Goal: Communication & Community: Answer question/provide support

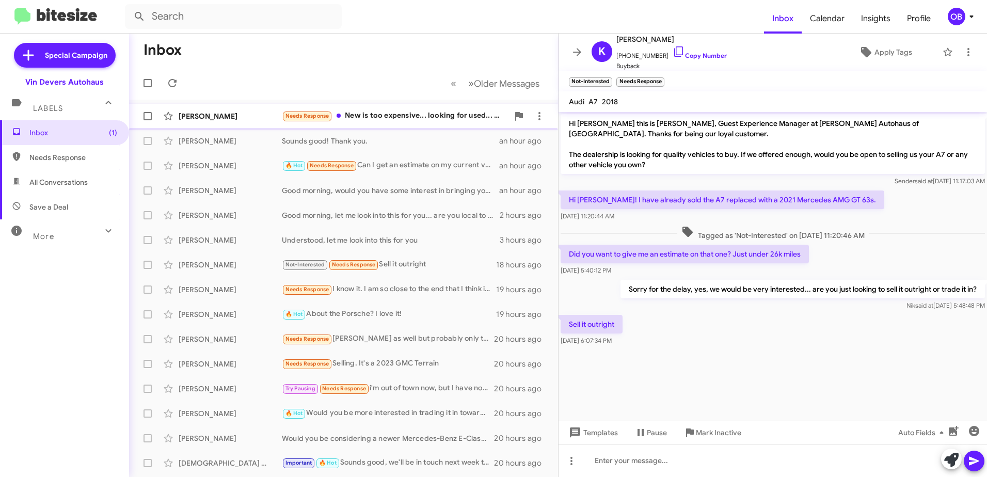
click at [410, 119] on div "Needs Response New is too expensive... looking for used... 2021.22 or 2023." at bounding box center [395, 116] width 227 height 12
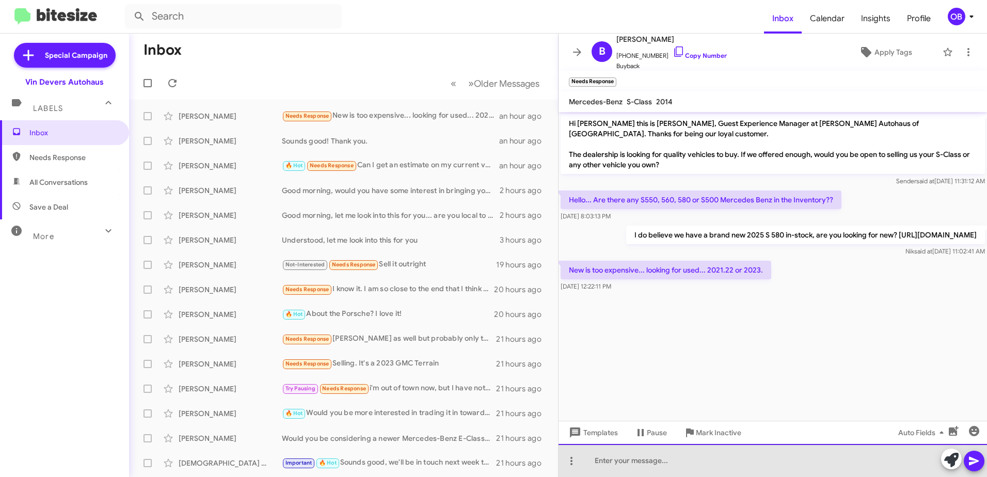
click at [636, 461] on div at bounding box center [773, 460] width 429 height 33
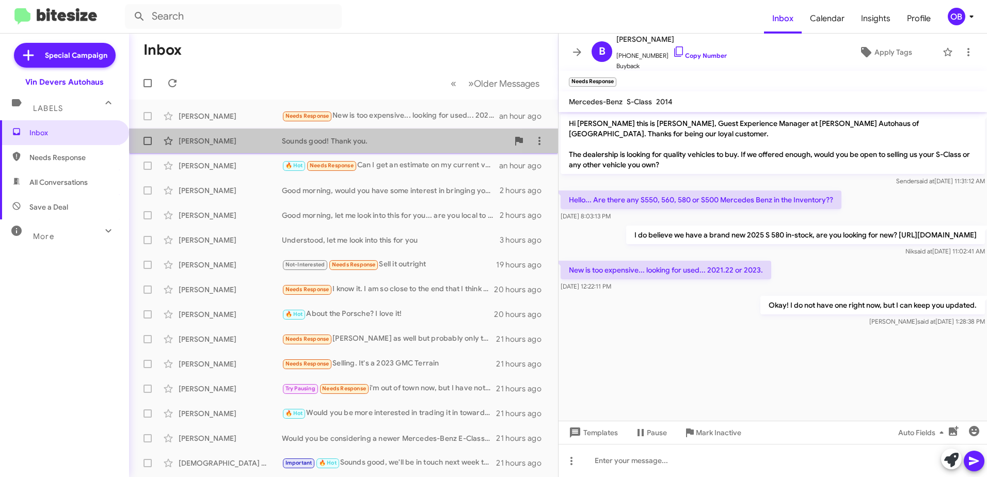
click at [366, 135] on div "[PERSON_NAME] Sounds good! Thank you. an hour ago" at bounding box center [343, 141] width 413 height 21
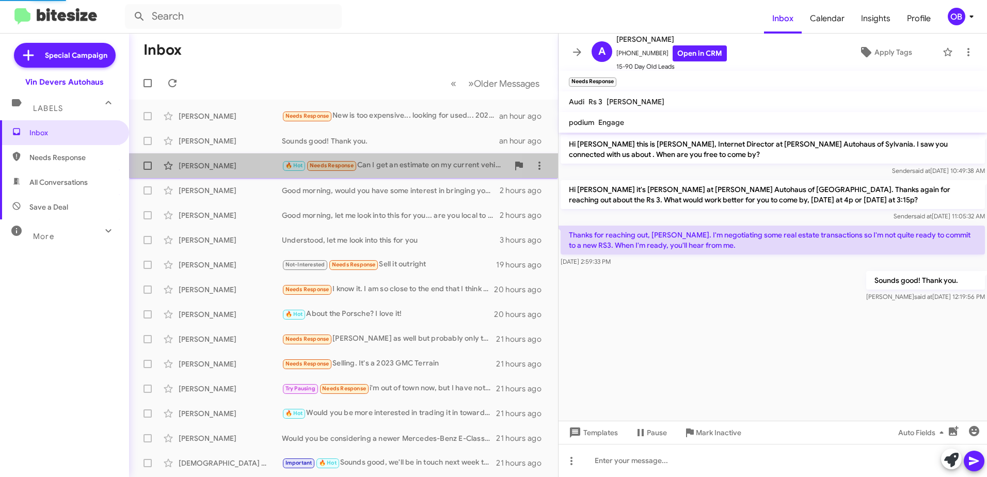
click at [376, 166] on div "🔥 Hot Needs Response Can I get an estimate on my current vehicle" at bounding box center [395, 166] width 227 height 12
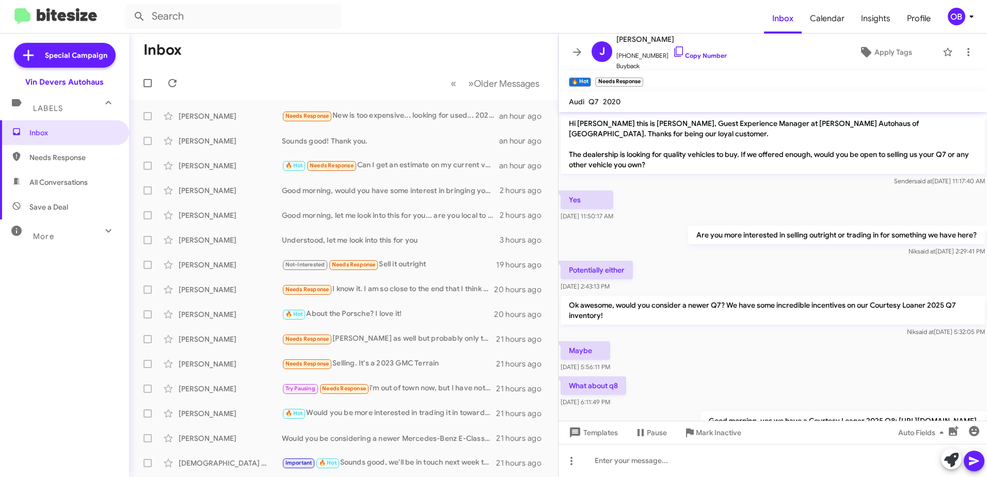
scroll to position [130, 0]
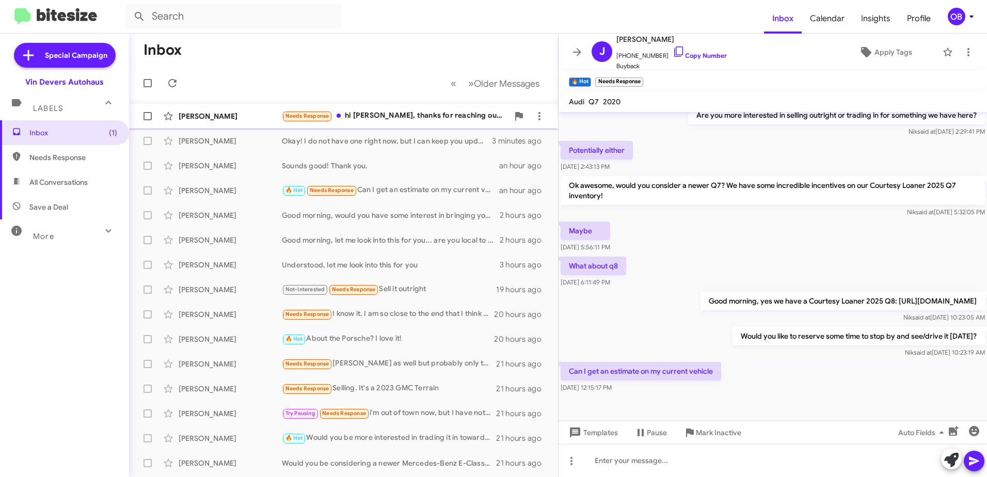
click at [433, 106] on div "[PERSON_NAME] Needs Response hi [PERSON_NAME], thanks for reaching out. I wasn'…" at bounding box center [343, 116] width 413 height 21
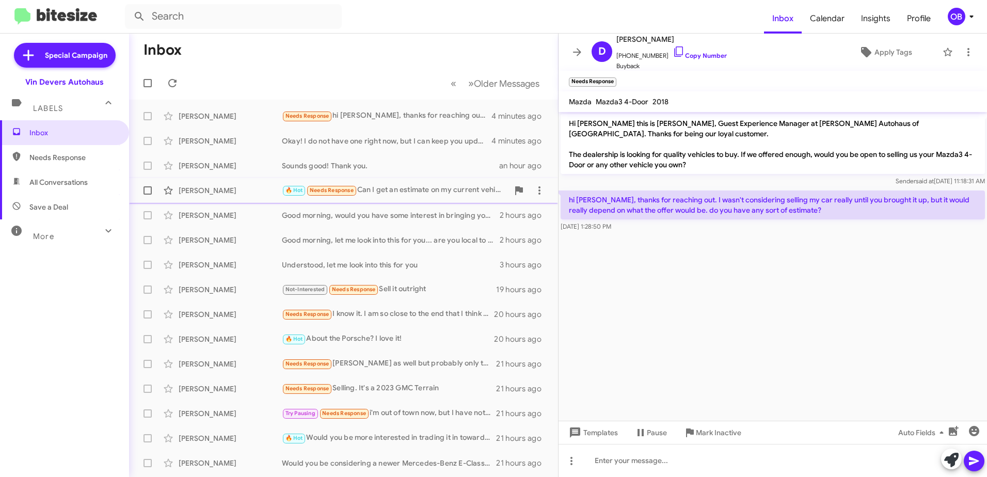
click at [390, 193] on div "🔥 Hot Needs Response Can I get an estimate on my current vehicle" at bounding box center [395, 190] width 227 height 12
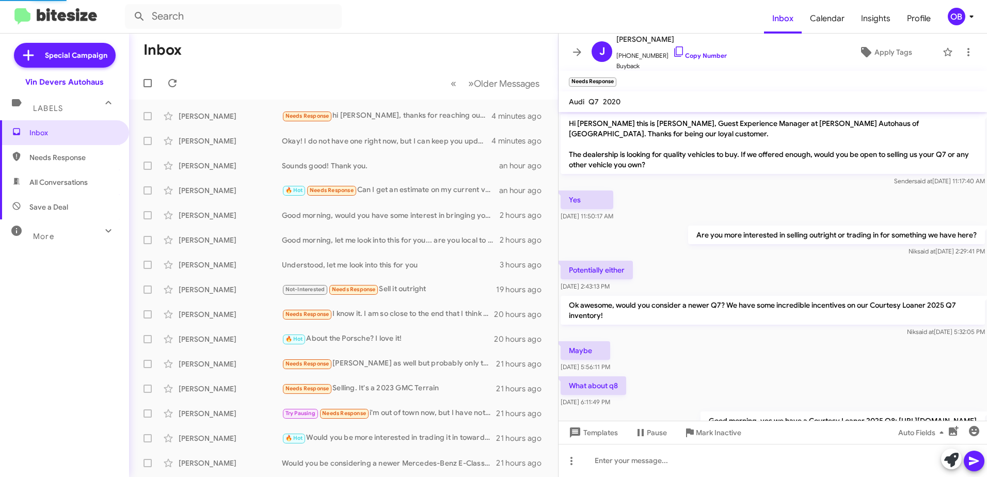
scroll to position [130, 0]
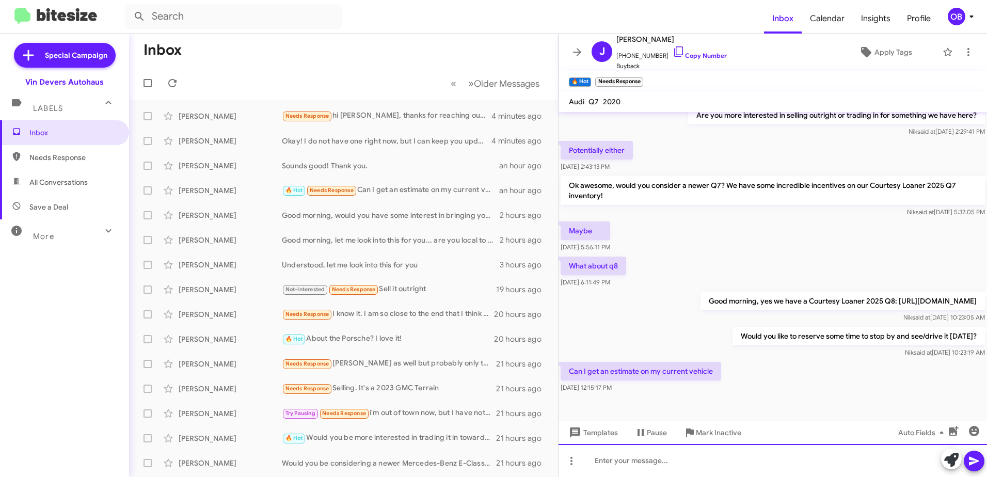
click at [640, 462] on div at bounding box center [773, 460] width 429 height 33
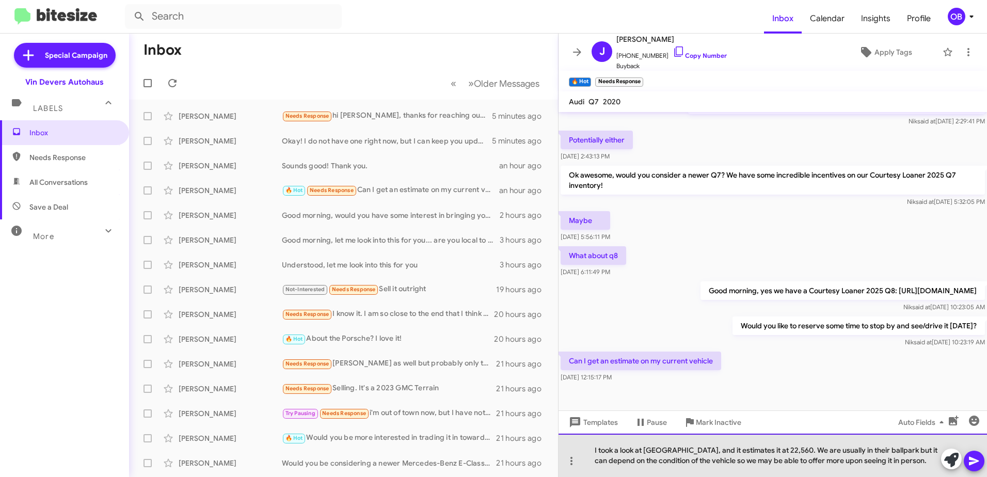
click at [777, 459] on div "I took a look at [GEOGRAPHIC_DATA], and it estimates it at 22,560. We are usual…" at bounding box center [773, 455] width 429 height 43
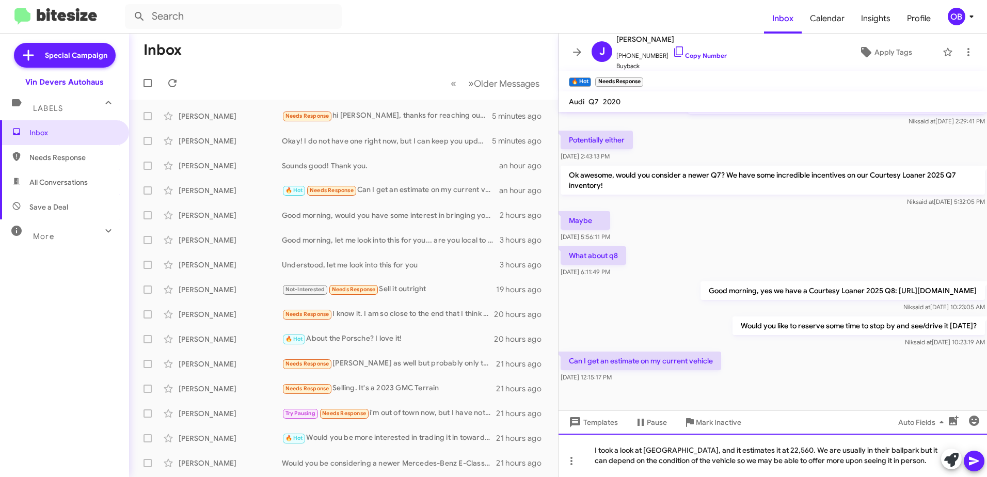
click at [795, 463] on div "I took a look at [GEOGRAPHIC_DATA], and it estimates it at 22,560. We are usual…" at bounding box center [773, 455] width 429 height 43
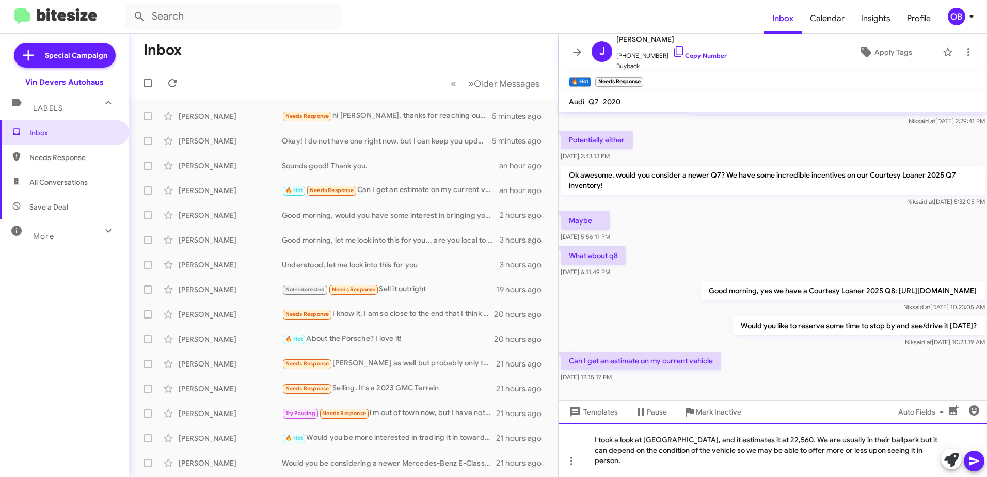
click at [912, 463] on div "I took a look at [GEOGRAPHIC_DATA], and it estimates it at 22,560. We are usual…" at bounding box center [773, 450] width 429 height 54
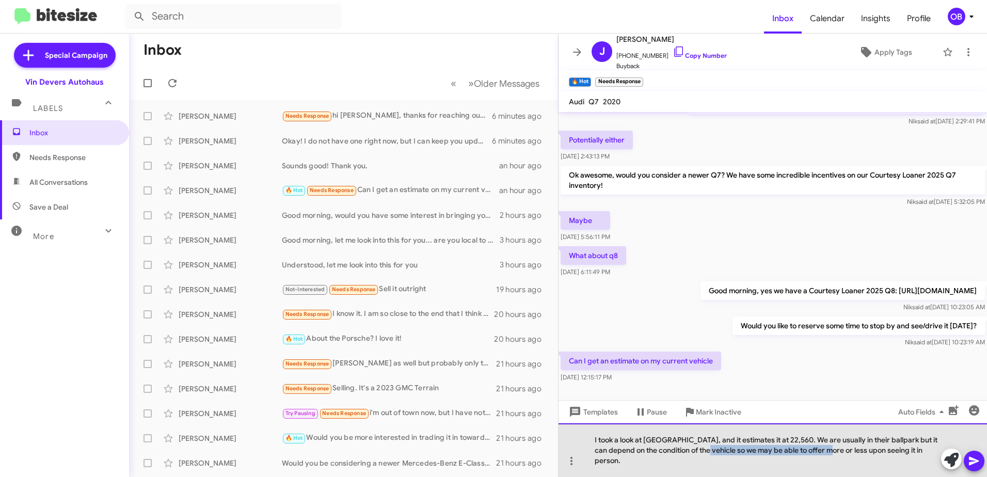
drag, startPoint x: 818, startPoint y: 460, endPoint x: 695, endPoint y: 461, distance: 122.9
click at [695, 461] on div "I took a look at [GEOGRAPHIC_DATA], and it estimates it at 22,560. We are usual…" at bounding box center [773, 450] width 429 height 54
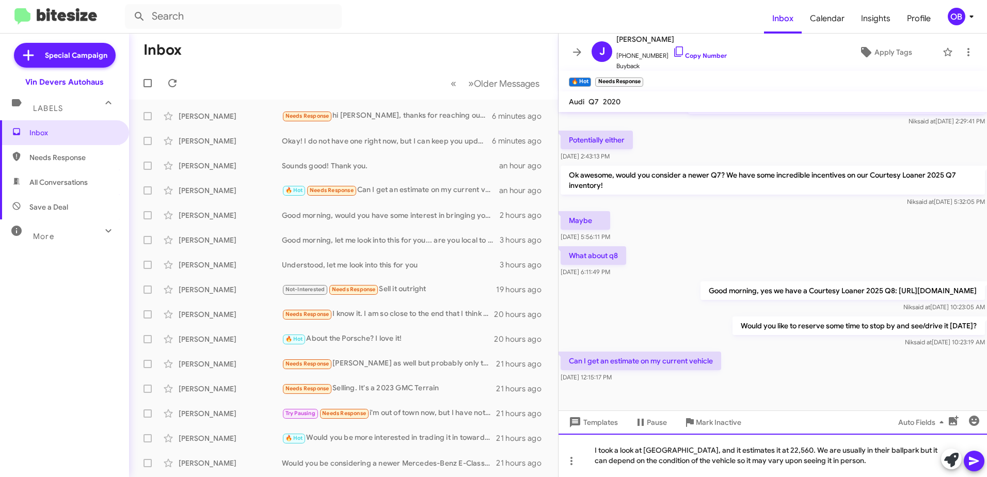
click at [825, 464] on div "I took a look at [GEOGRAPHIC_DATA], and it estimates it at 22,560. We are usual…" at bounding box center [773, 455] width 429 height 43
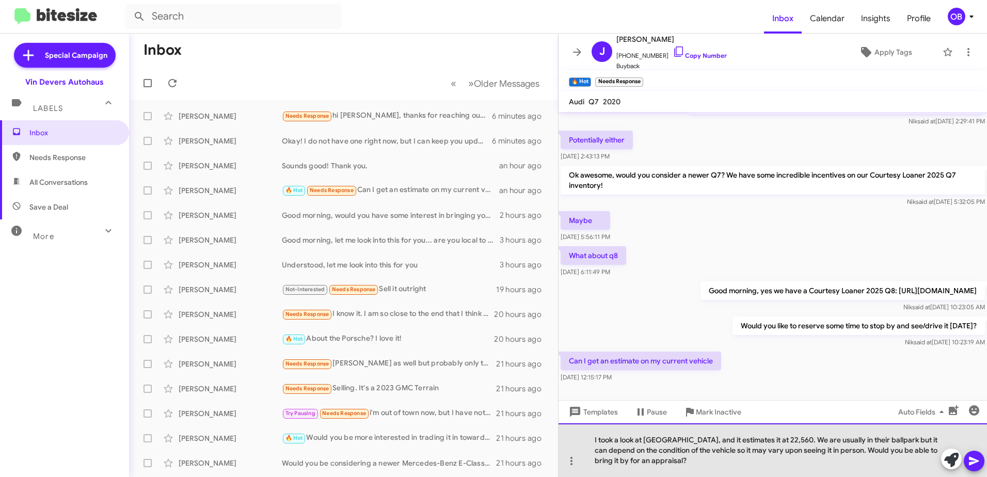
click at [655, 448] on div "I took a look at [GEOGRAPHIC_DATA], and it estimates it at 22,560. We are usual…" at bounding box center [773, 450] width 429 height 54
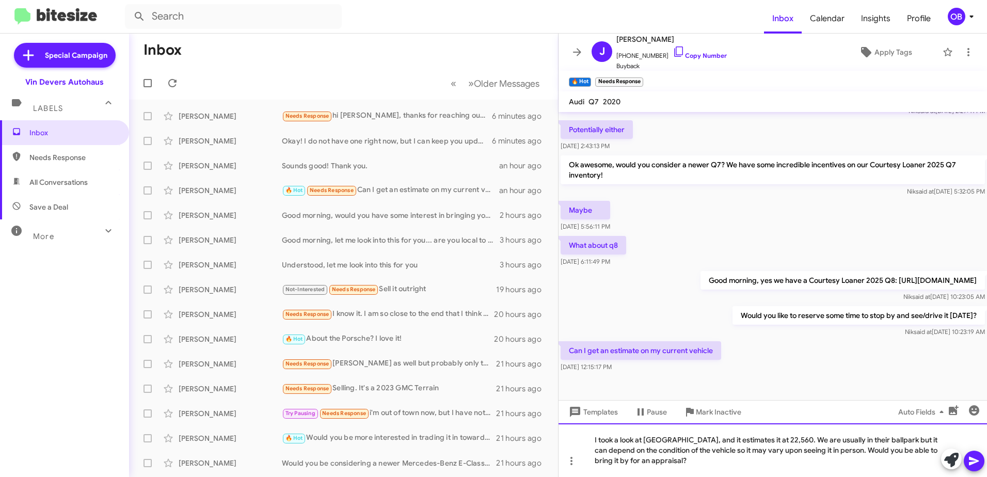
scroll to position [151, 0]
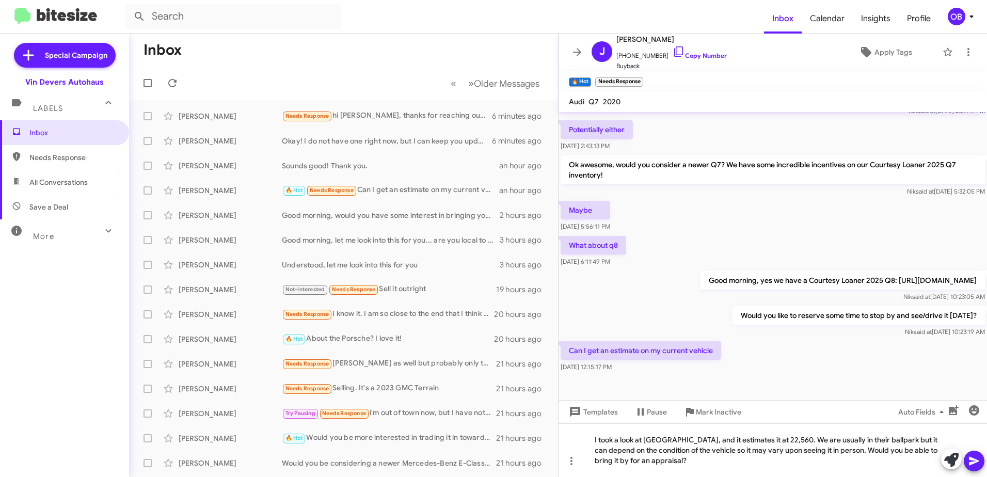
click at [971, 462] on icon at bounding box center [974, 461] width 12 height 12
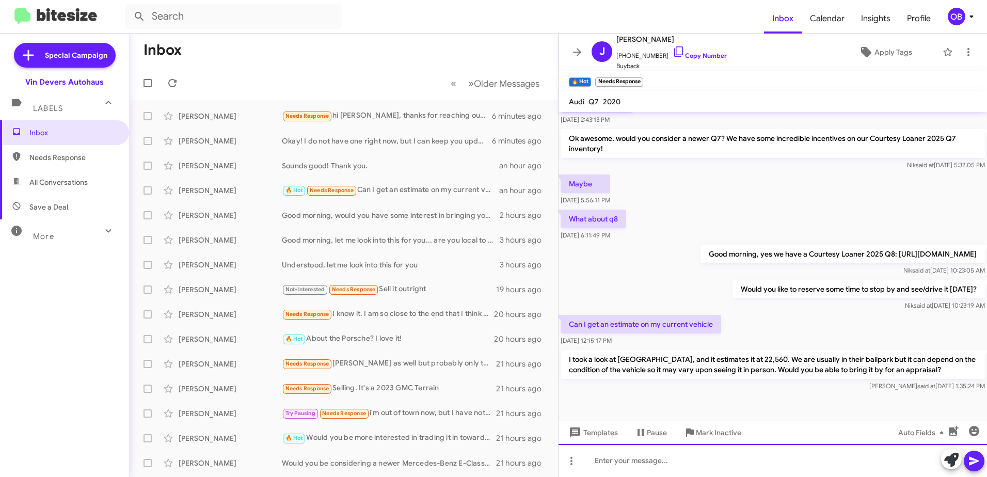
scroll to position [178, 0]
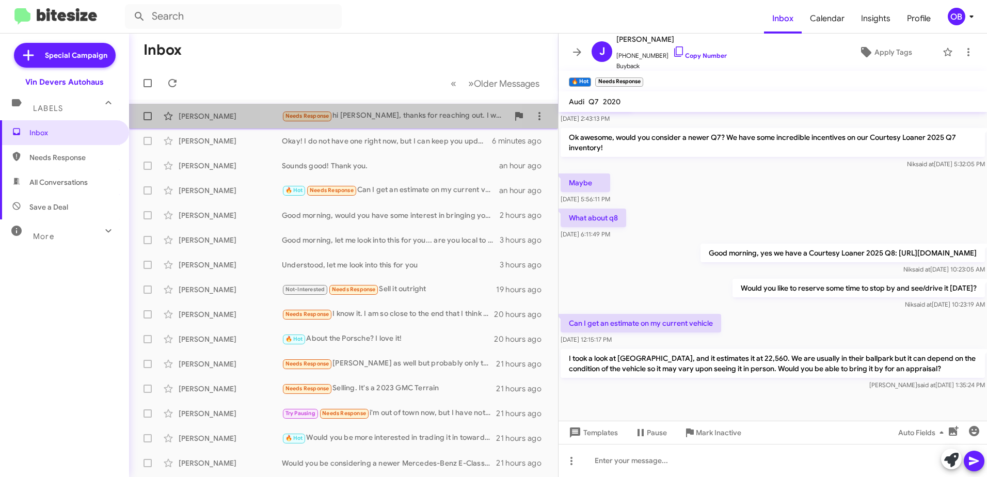
click at [353, 113] on div "Needs Response hi [PERSON_NAME], thanks for reaching out. I wasn't considering …" at bounding box center [395, 116] width 227 height 12
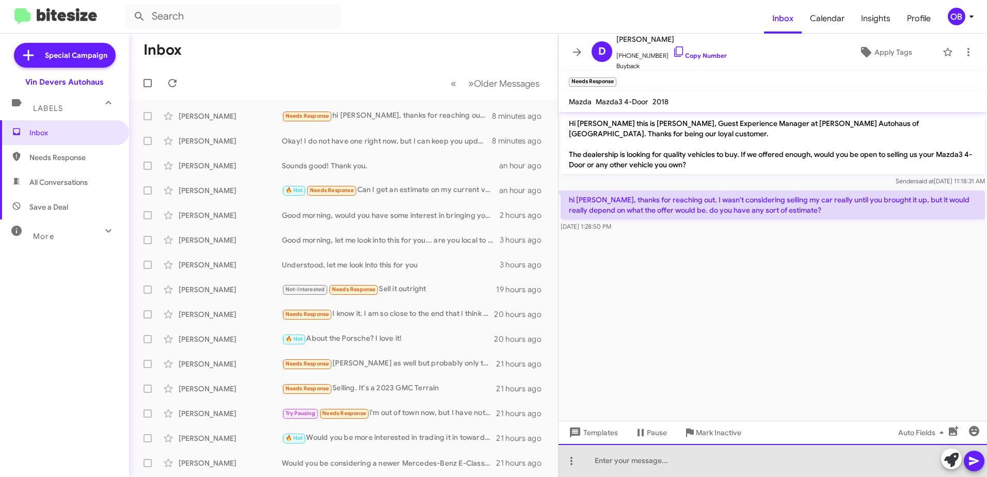
click at [714, 447] on div at bounding box center [773, 460] width 429 height 33
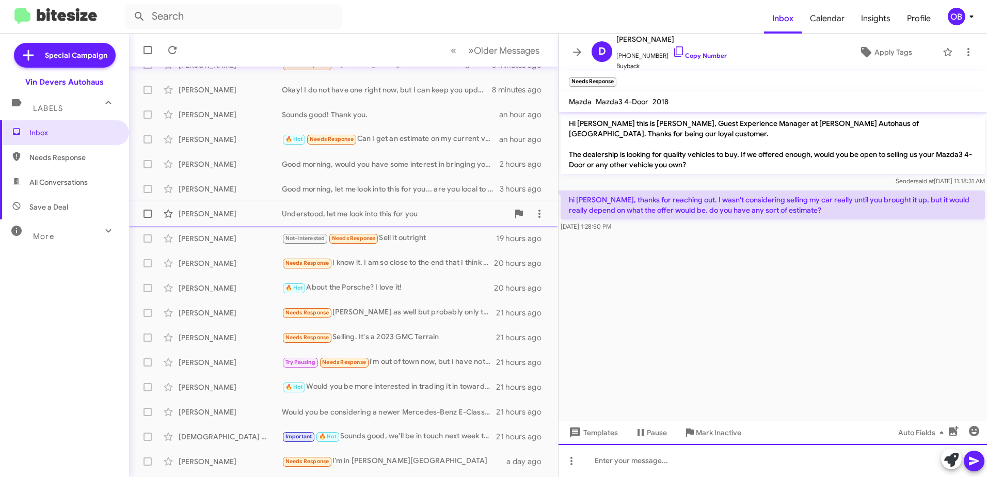
scroll to position [52, 0]
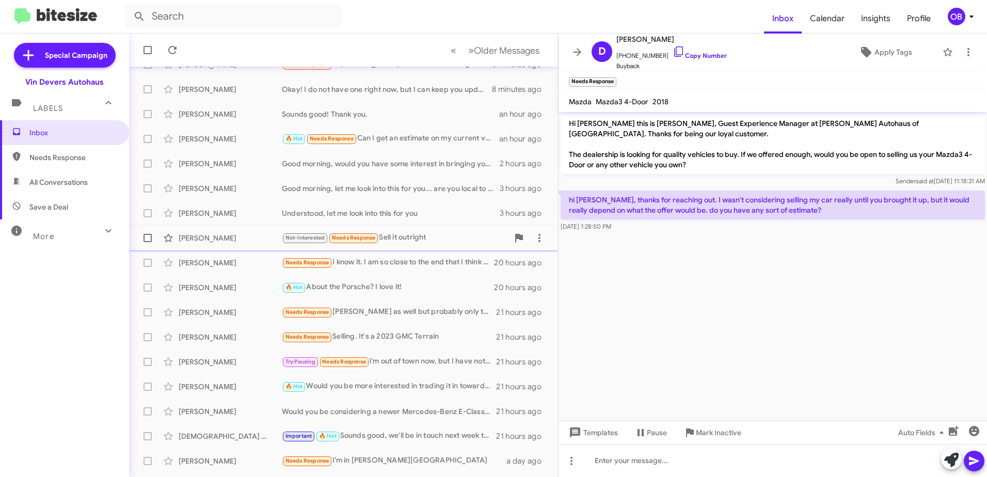
click at [436, 232] on div "Not-Interested Needs Response Sell it outright" at bounding box center [395, 238] width 227 height 12
